Goal: Transaction & Acquisition: Obtain resource

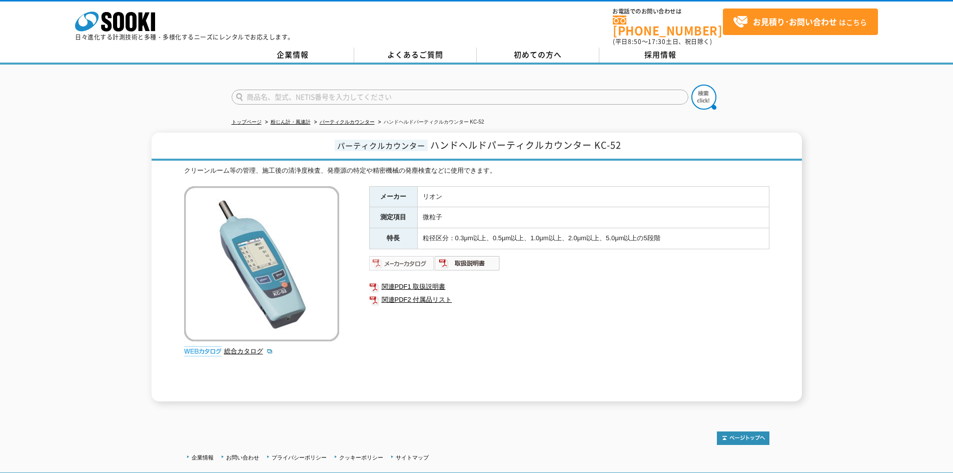
click at [428, 260] on img at bounding box center [402, 263] width 66 height 16
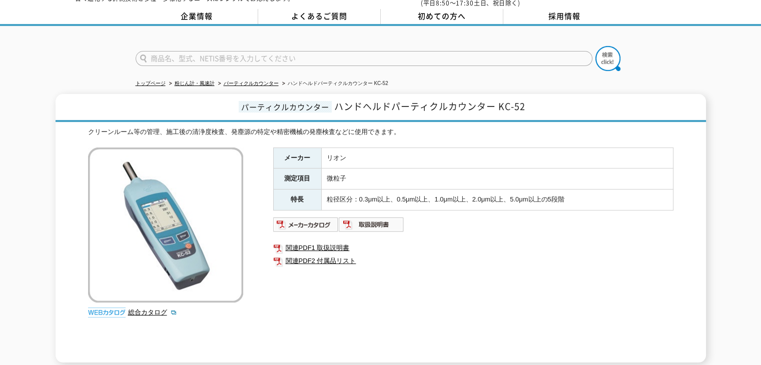
scroll to position [100, 0]
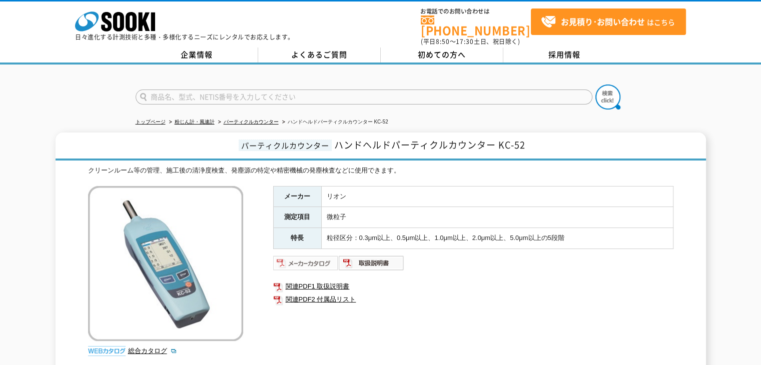
click at [302, 261] on img at bounding box center [306, 263] width 66 height 16
